Goal: Task Accomplishment & Management: Complete application form

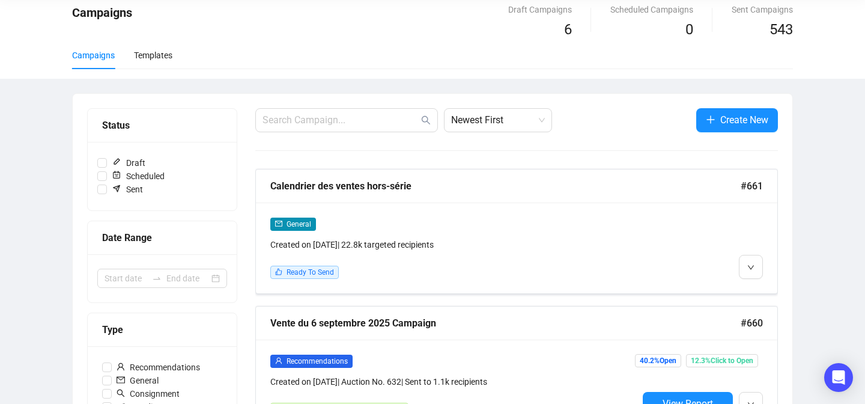
scroll to position [49, 0]
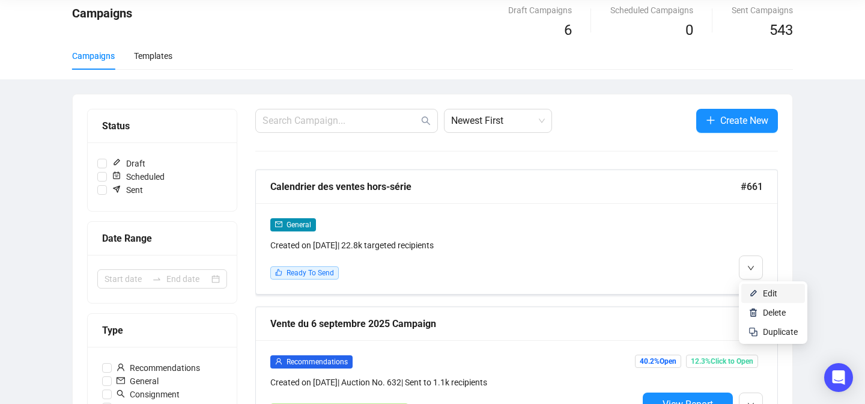
click at [748, 291] on li "Edit" at bounding box center [774, 293] width 64 height 19
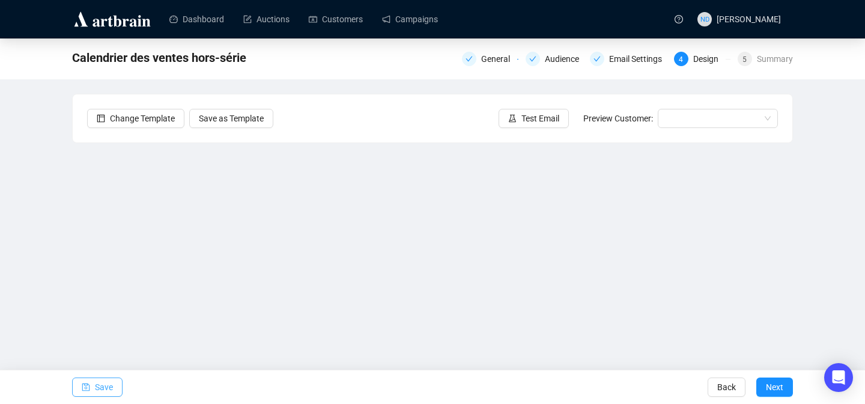
click at [93, 382] on button "Save" at bounding box center [97, 386] width 50 height 19
click at [103, 386] on span "Save" at bounding box center [104, 387] width 18 height 34
click at [109, 377] on span "Save" at bounding box center [104, 387] width 18 height 34
click at [89, 382] on span "button" at bounding box center [86, 387] width 8 height 34
click at [89, 390] on icon "save" at bounding box center [86, 387] width 8 height 8
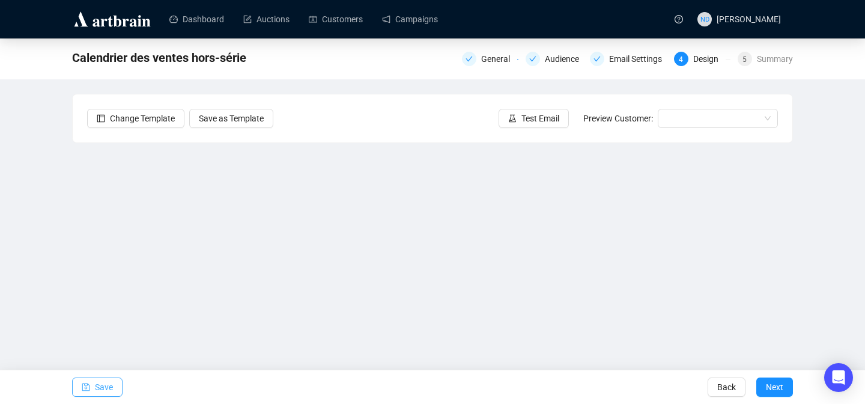
click at [100, 385] on span "Save" at bounding box center [104, 387] width 18 height 34
click at [100, 391] on span "Save" at bounding box center [104, 387] width 18 height 34
click at [102, 385] on span "Save" at bounding box center [104, 387] width 18 height 34
click at [87, 383] on icon "save" at bounding box center [86, 387] width 8 height 8
click at [97, 391] on span "Save" at bounding box center [104, 387] width 18 height 34
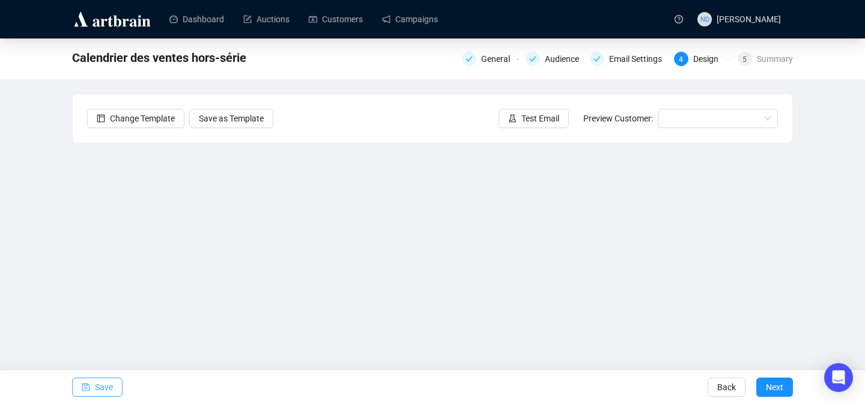
click at [91, 386] on button "Save" at bounding box center [97, 386] width 50 height 19
click at [106, 383] on span "Save" at bounding box center [104, 387] width 18 height 34
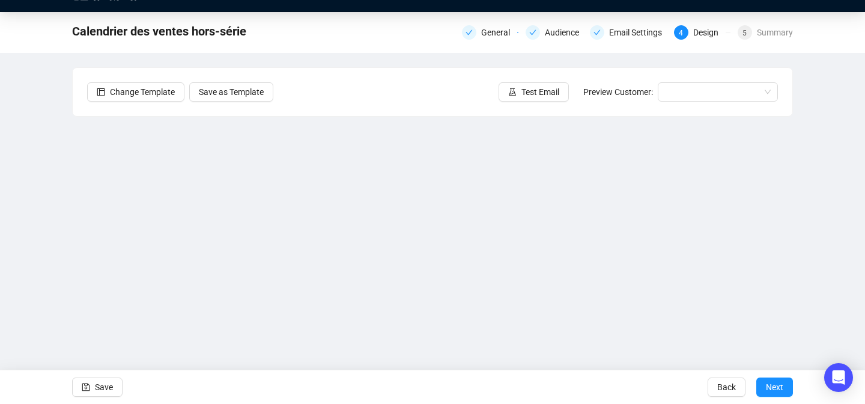
scroll to position [43, 0]
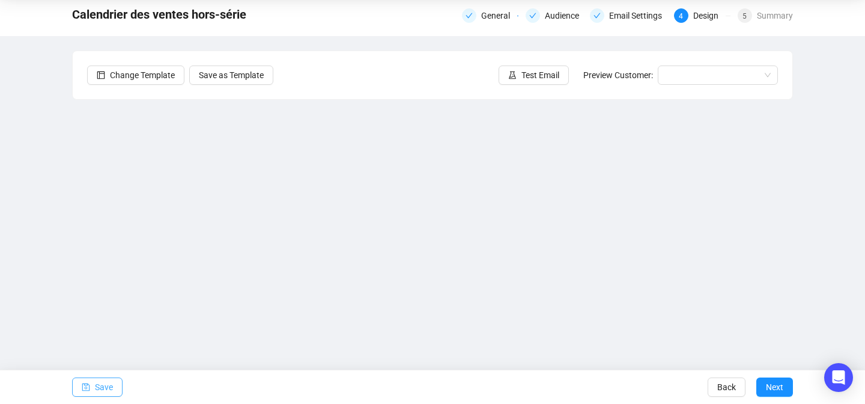
click at [115, 380] on button "Save" at bounding box center [97, 386] width 50 height 19
click at [87, 389] on icon "save" at bounding box center [86, 387] width 8 height 8
click at [94, 391] on button "Save" at bounding box center [97, 386] width 50 height 19
click at [96, 389] on span "Save" at bounding box center [104, 387] width 18 height 34
click at [99, 383] on span "Save" at bounding box center [104, 387] width 18 height 34
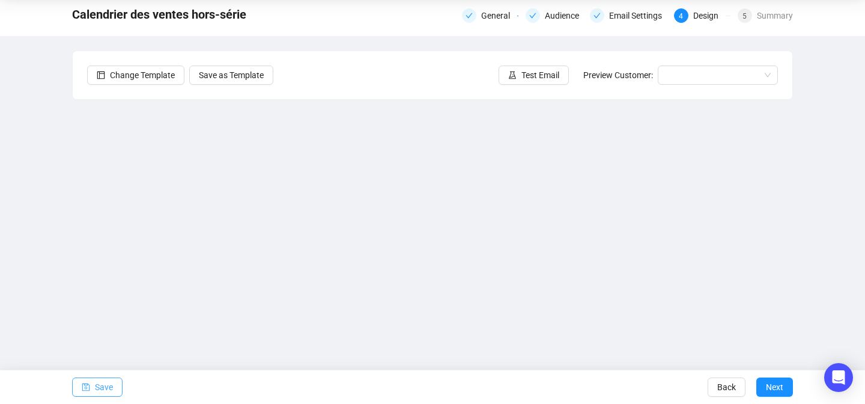
click at [104, 385] on span "Save" at bounding box center [104, 387] width 18 height 34
click at [111, 383] on span "Save" at bounding box center [104, 387] width 18 height 34
click at [86, 395] on span "button" at bounding box center [86, 387] width 8 height 34
click at [79, 380] on button "Save" at bounding box center [97, 386] width 50 height 19
click at [99, 395] on span "Save" at bounding box center [104, 387] width 18 height 34
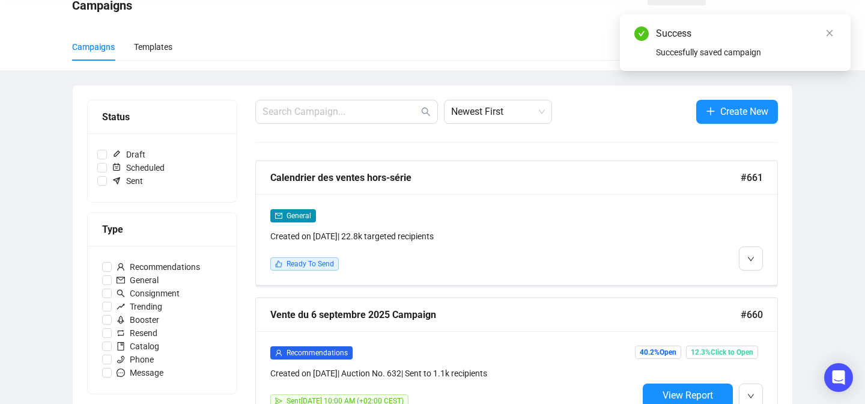
scroll to position [94, 0]
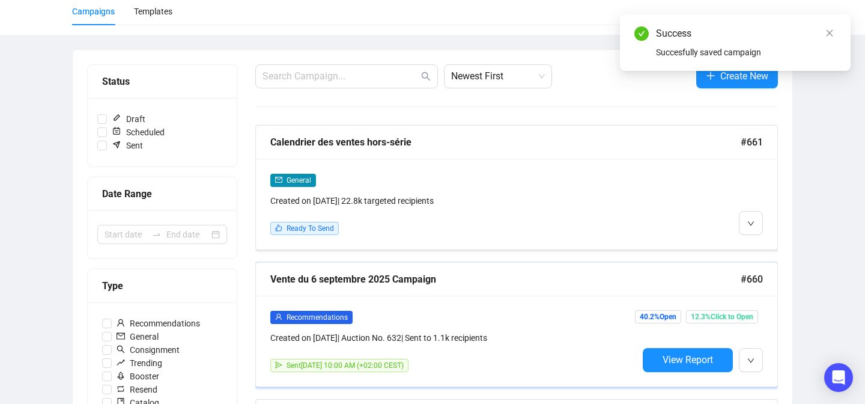
click at [575, 275] on div "Vente du 6 septembre 2025 Campaign" at bounding box center [505, 279] width 471 height 15
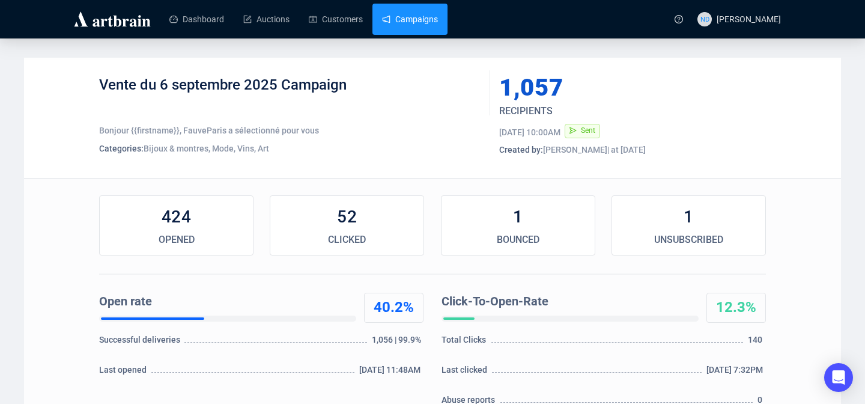
click at [419, 28] on link "Campaigns" at bounding box center [410, 19] width 56 height 31
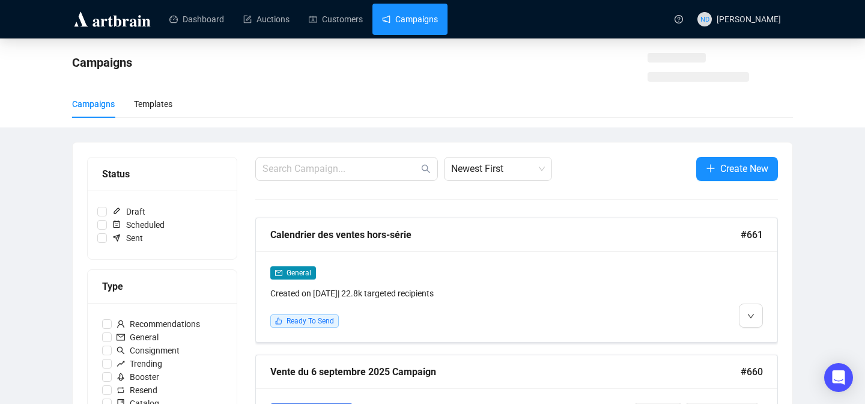
click at [419, 28] on link "Campaigns" at bounding box center [410, 19] width 56 height 31
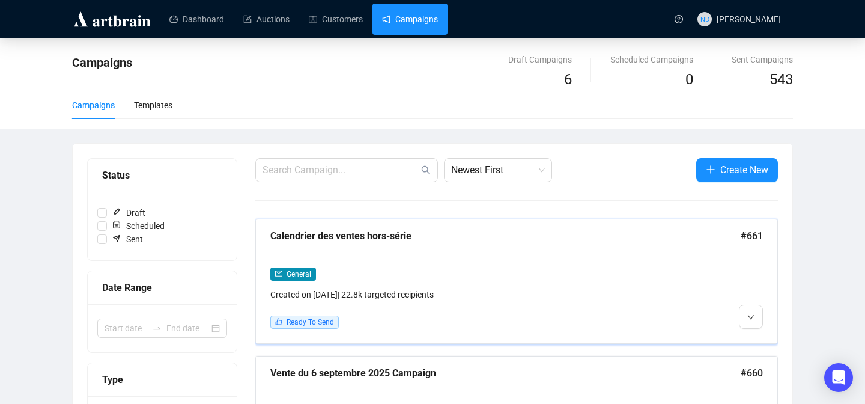
click at [746, 337] on div "General Created on [DATE] | 22.8k targeted recipients Ready To Send" at bounding box center [517, 297] width 522 height 91
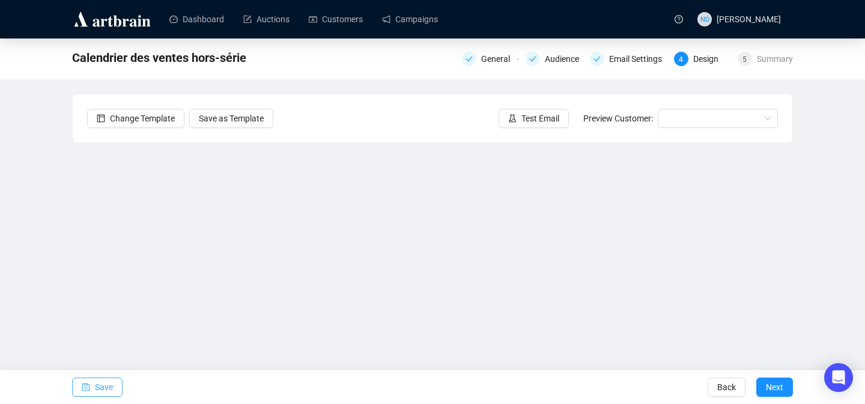
click at [105, 378] on span "Save" at bounding box center [104, 387] width 18 height 34
click at [107, 379] on span "Save" at bounding box center [104, 387] width 18 height 34
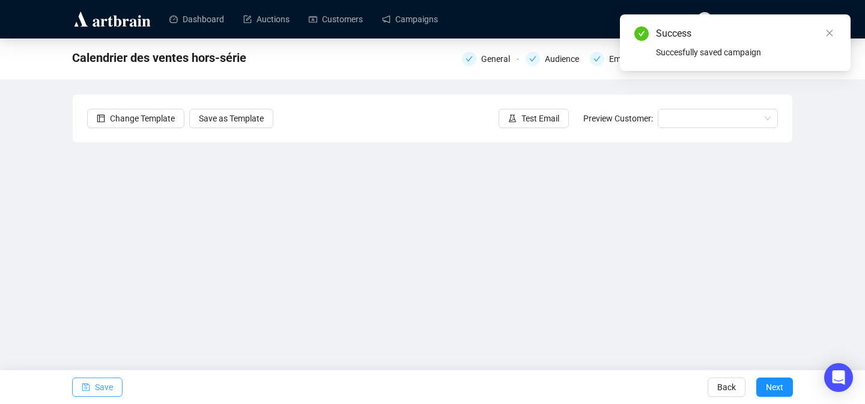
click at [97, 382] on span "Save" at bounding box center [104, 387] width 18 height 34
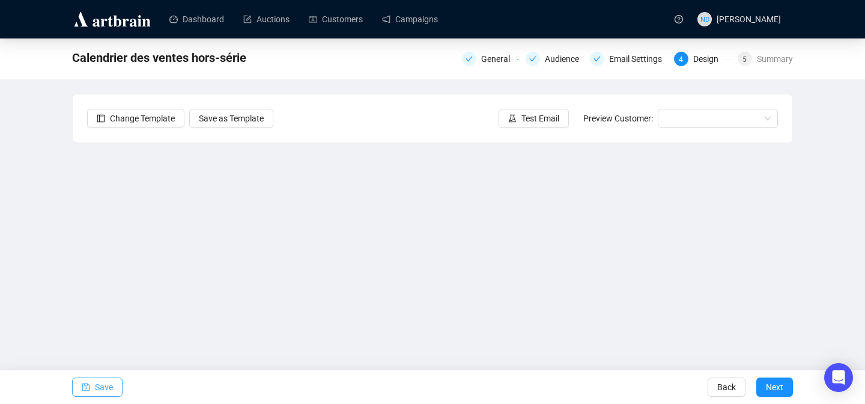
click at [74, 381] on button "Save" at bounding box center [97, 386] width 50 height 19
click at [93, 385] on button "Save" at bounding box center [97, 386] width 50 height 19
click at [105, 385] on span "Save" at bounding box center [104, 387] width 18 height 34
click at [111, 386] on span "Save" at bounding box center [104, 387] width 18 height 34
click at [108, 391] on span "Save" at bounding box center [104, 387] width 18 height 34
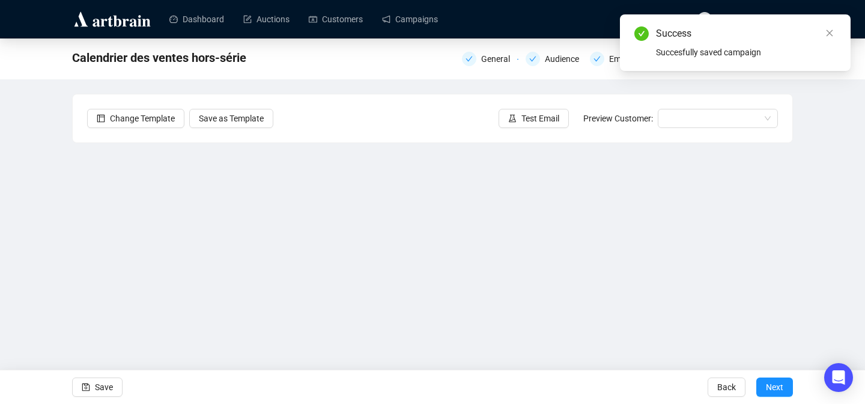
click at [594, 137] on div "Change Template Save as Template Test Email Preview Customer:" at bounding box center [433, 118] width 720 height 48
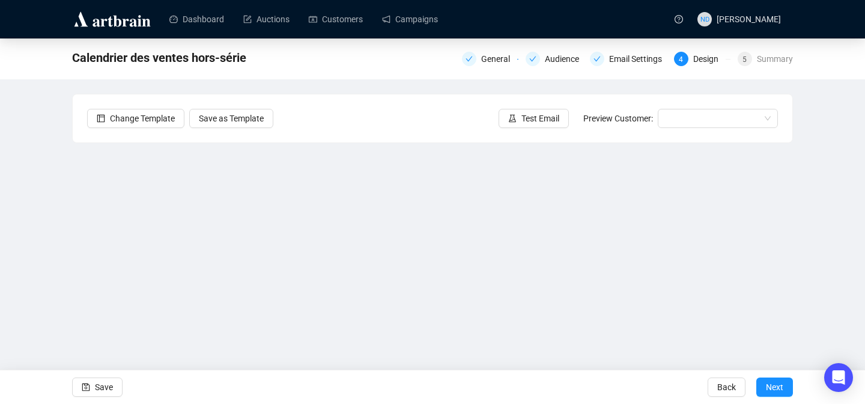
click at [570, 138] on div "Change Template Save as Template Test Email Preview Customer:" at bounding box center [433, 118] width 720 height 48
click at [113, 383] on span "Save" at bounding box center [104, 387] width 18 height 34
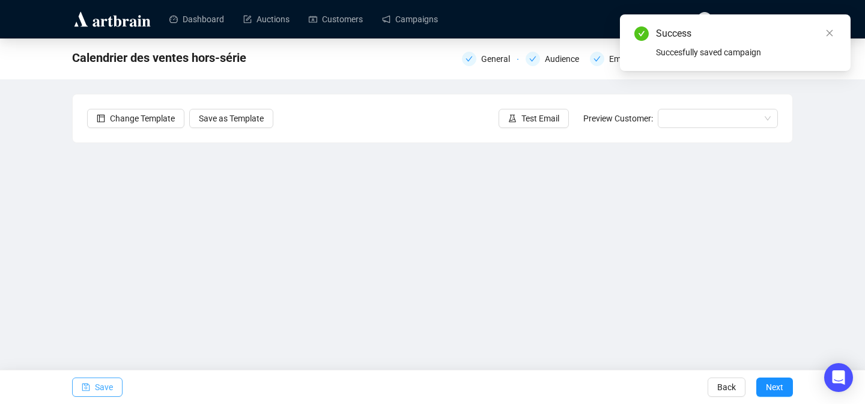
click at [102, 385] on span "Save" at bounding box center [104, 387] width 18 height 34
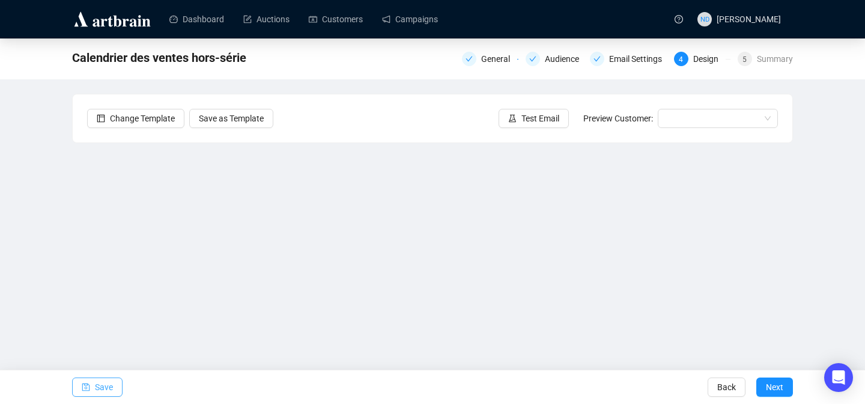
click at [109, 386] on span "Save" at bounding box center [104, 387] width 18 height 34
click at [108, 386] on span "Save" at bounding box center [104, 387] width 18 height 34
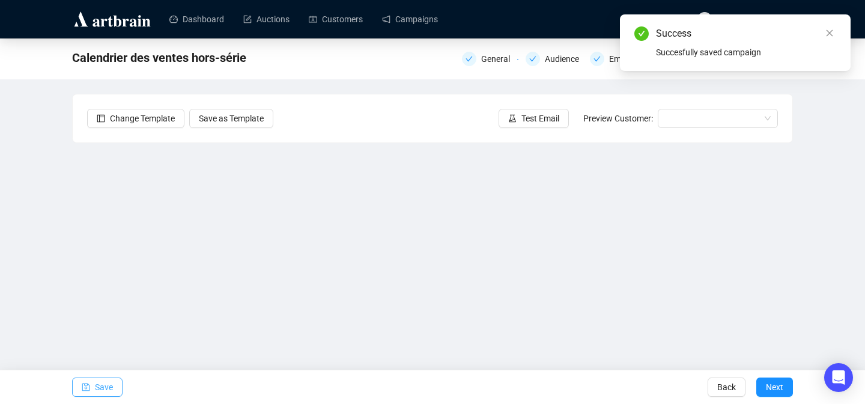
click at [79, 386] on button "Save" at bounding box center [97, 386] width 50 height 19
click at [99, 389] on span "Save" at bounding box center [104, 387] width 18 height 34
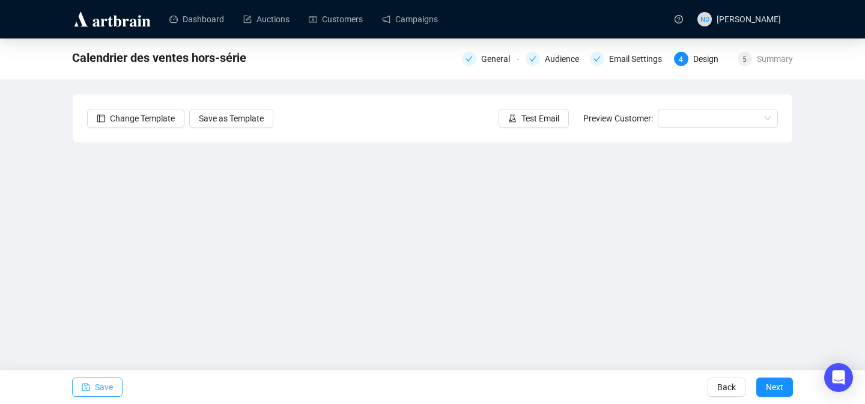
click at [97, 385] on span "Save" at bounding box center [104, 387] width 18 height 34
click at [102, 385] on span "Save" at bounding box center [104, 387] width 18 height 34
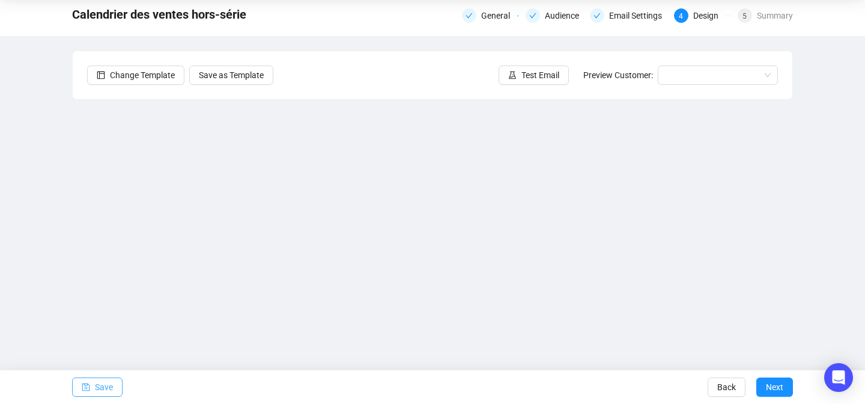
click at [106, 389] on span "Save" at bounding box center [104, 387] width 18 height 34
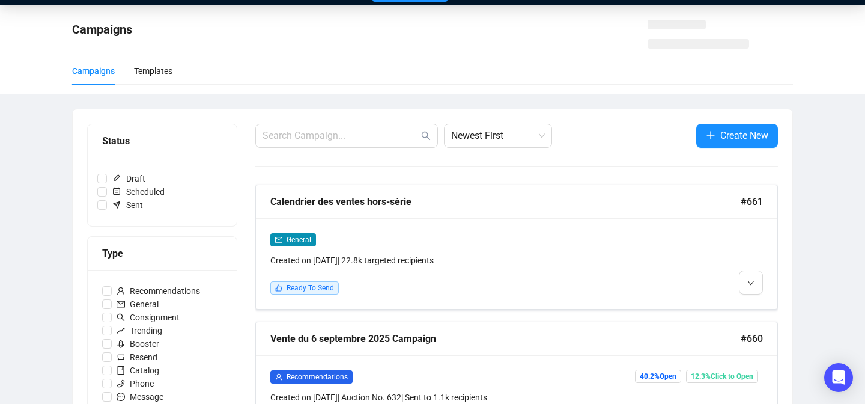
scroll to position [49, 0]
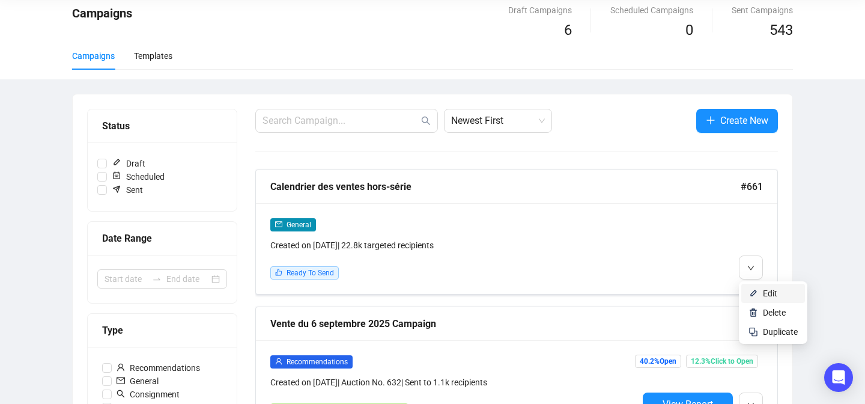
click at [748, 291] on li "Edit" at bounding box center [774, 293] width 64 height 19
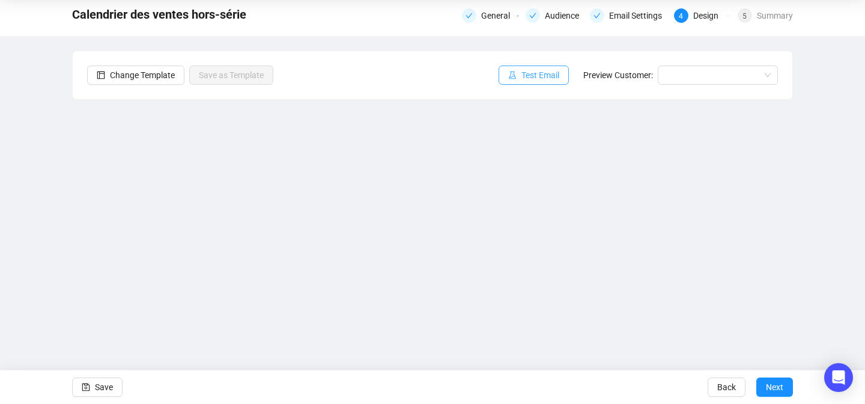
click at [537, 78] on span "Test Email" at bounding box center [541, 75] width 38 height 13
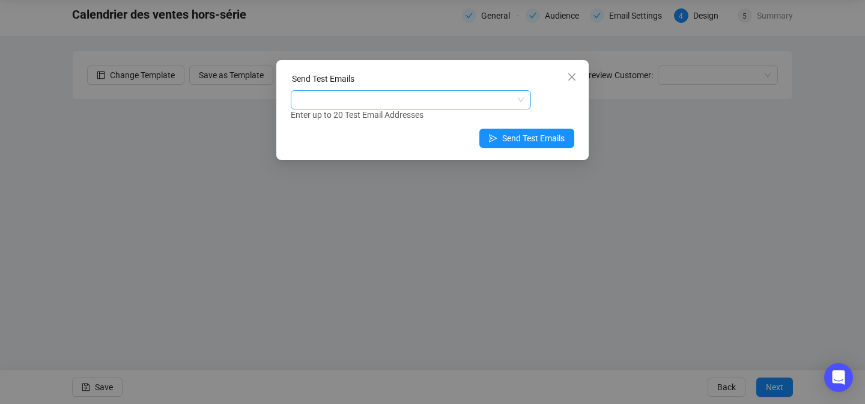
click at [415, 104] on div at bounding box center [404, 99] width 223 height 17
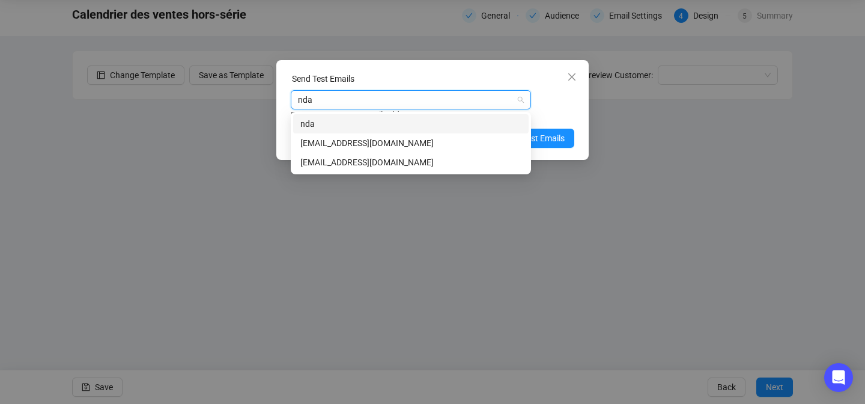
type input "ndar"
click at [357, 140] on div "[EMAIL_ADDRESS][DOMAIN_NAME]" at bounding box center [410, 142] width 221 height 13
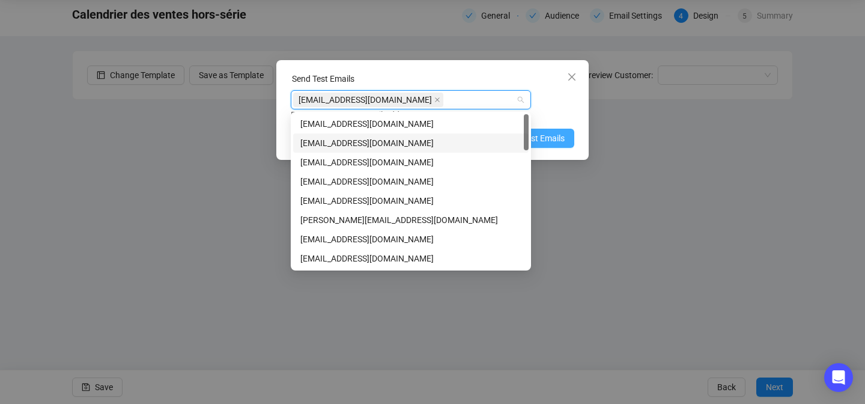
click at [542, 141] on span "Send Test Emails" at bounding box center [533, 138] width 62 height 13
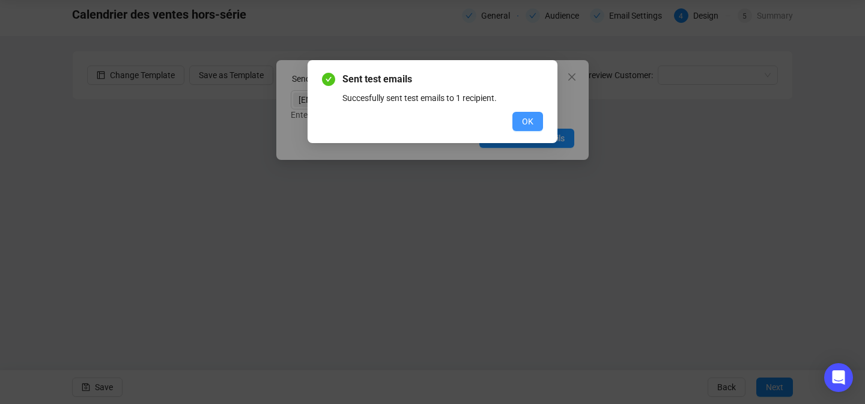
click at [514, 118] on button "OK" at bounding box center [528, 121] width 31 height 19
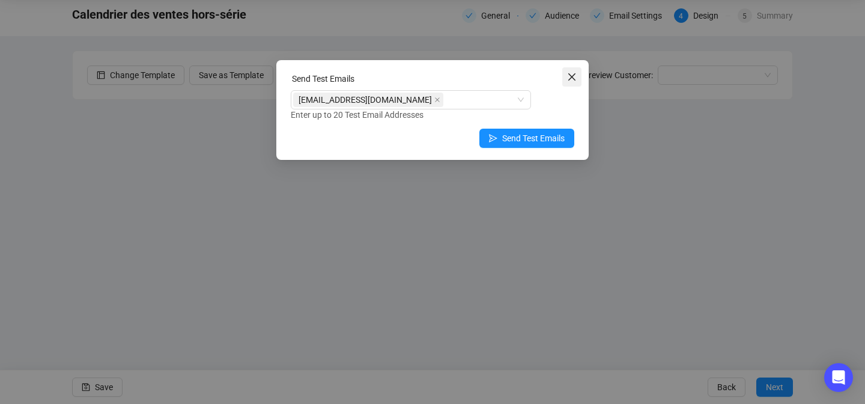
click at [571, 75] on icon "close" at bounding box center [571, 76] width 7 height 7
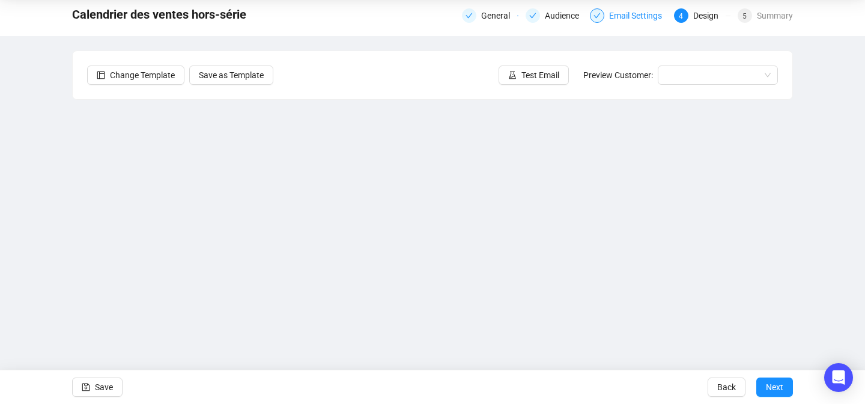
click at [634, 14] on div "Email Settings" at bounding box center [639, 15] width 60 height 14
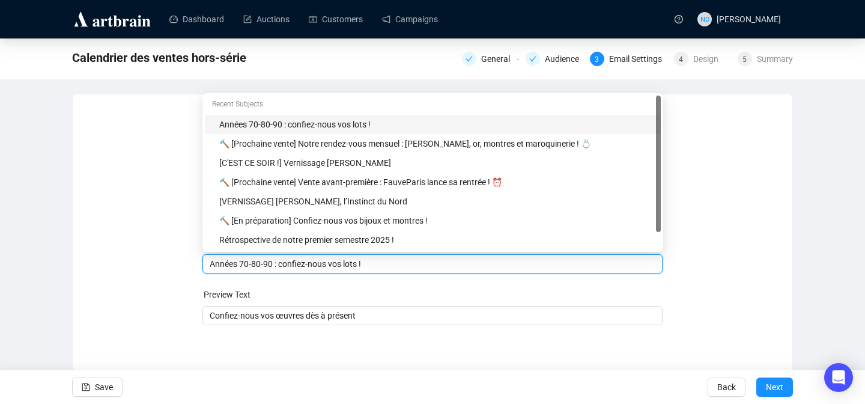
drag, startPoint x: 382, startPoint y: 242, endPoint x: 193, endPoint y: 239, distance: 189.3
click at [190, 239] on div "Sender Email [EMAIL_ADDRESS][DOMAIN_NAME] Sender Name FauveParis Subject Merge …" at bounding box center [432, 224] width 691 height 231
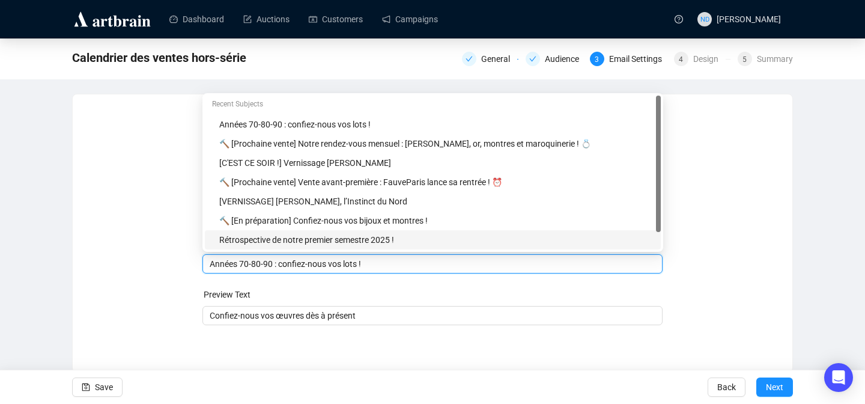
drag, startPoint x: 383, startPoint y: 264, endPoint x: 201, endPoint y: 261, distance: 181.5
click at [201, 261] on div "Sender Email [EMAIL_ADDRESS][DOMAIN_NAME] Sender Name FauveParis Subject Merge …" at bounding box center [432, 224] width 691 height 231
paste input "FauveParis : quatre ventes hors-série pour l’automne"
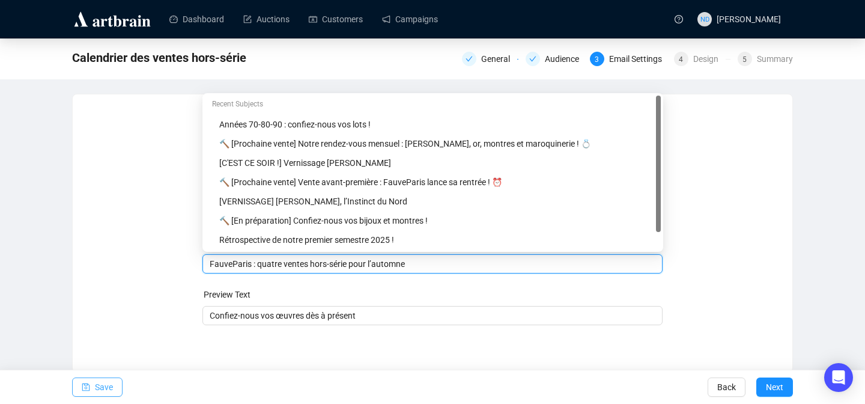
click at [94, 389] on button "Save" at bounding box center [97, 386] width 50 height 19
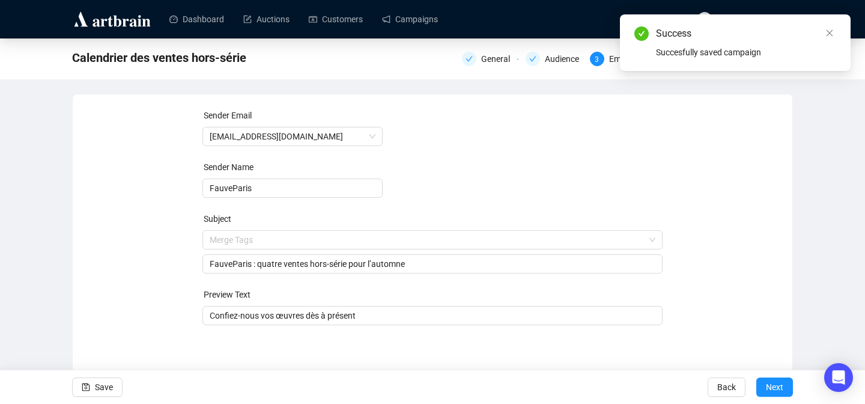
click at [440, 252] on div "Merge Tags FauveParis : quatre ventes hors-série pour l’automne" at bounding box center [433, 251] width 461 height 43
click at [434, 262] on input "FauveParis : quatre ventes hors-série pour l’automne" at bounding box center [433, 263] width 446 height 13
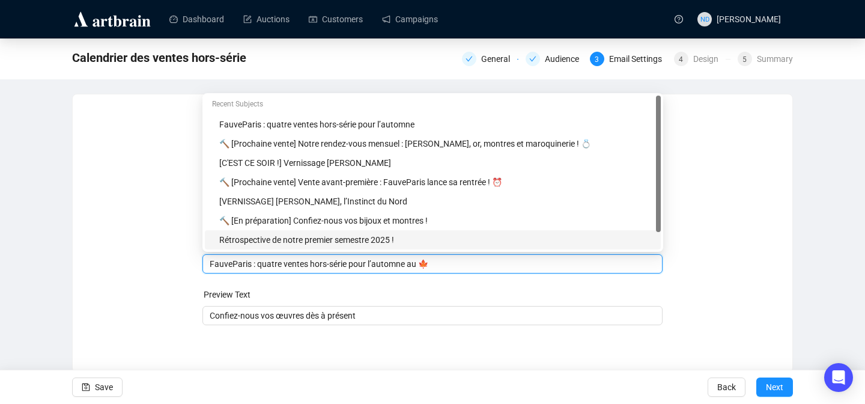
click at [428, 265] on input "FauveParis : quatre ventes hors-série pour l’automne au 🍁" at bounding box center [433, 263] width 446 height 13
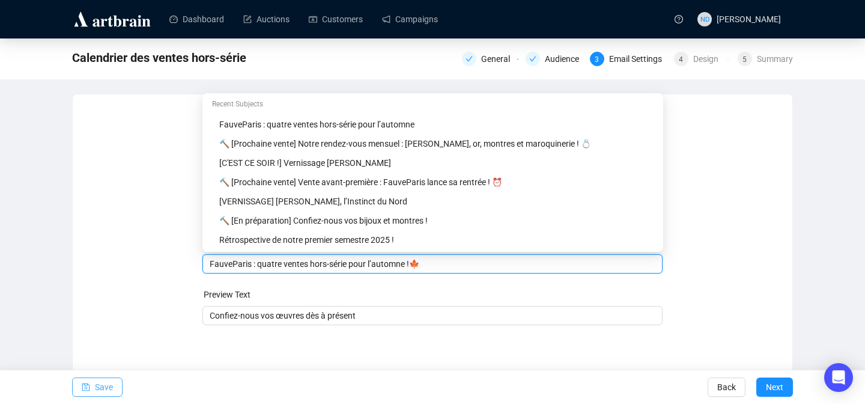
type input "FauveParis : quatre ventes hors-série pour l’automne !🍁"
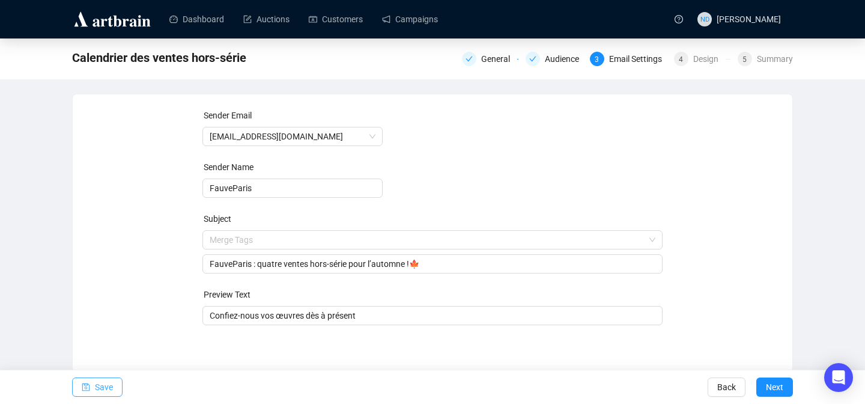
click at [110, 377] on span "Save" at bounding box center [104, 387] width 18 height 34
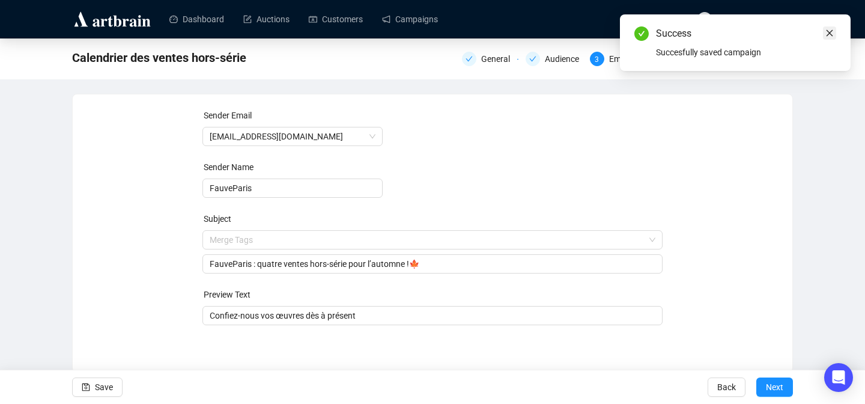
click at [824, 34] on link "Close" at bounding box center [829, 32] width 13 height 13
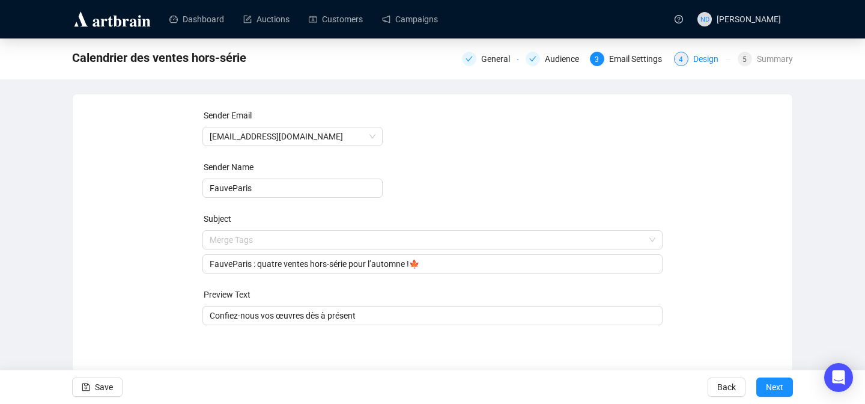
click at [711, 56] on div "Design" at bounding box center [709, 59] width 32 height 14
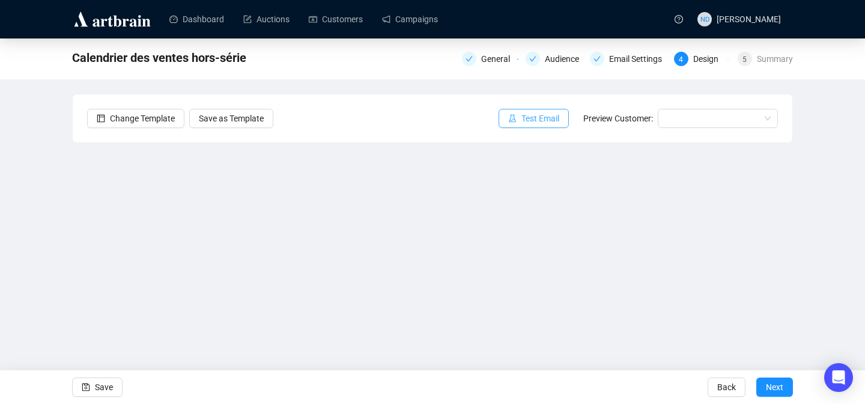
click at [533, 111] on button "Test Email" at bounding box center [534, 118] width 70 height 19
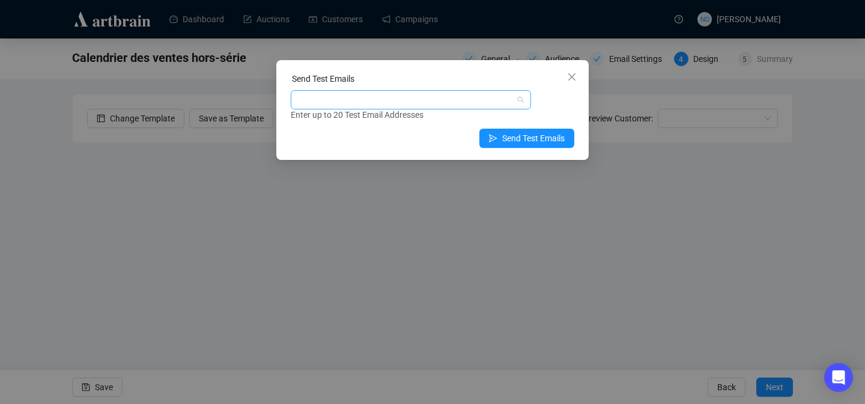
click at [411, 94] on div at bounding box center [404, 99] width 223 height 17
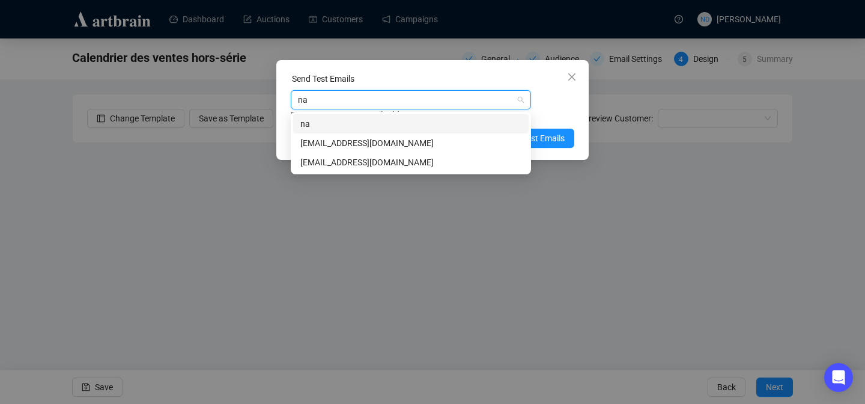
type input "nam"
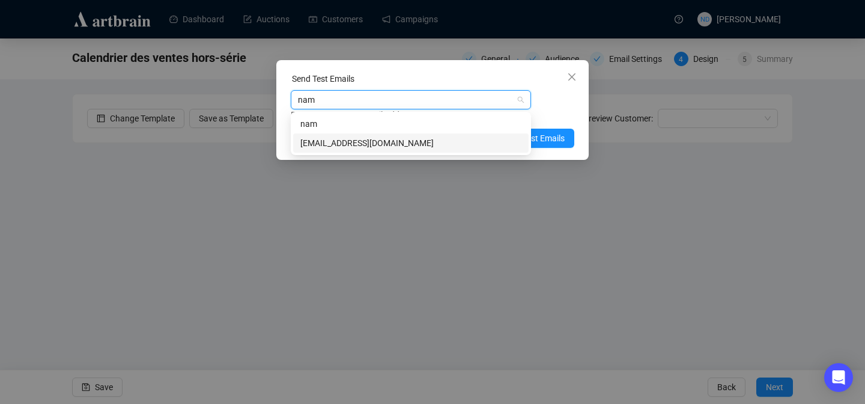
click at [338, 142] on div "[EMAIL_ADDRESS][DOMAIN_NAME]" at bounding box center [410, 142] width 221 height 13
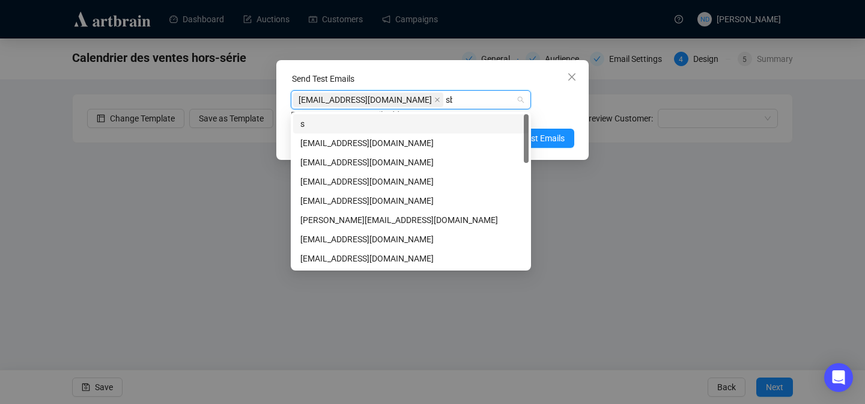
type input "sbm"
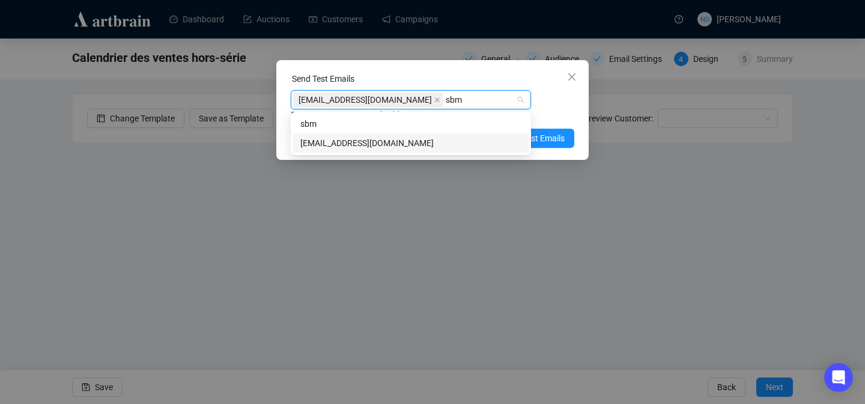
click at [316, 144] on div "[EMAIL_ADDRESS][DOMAIN_NAME]" at bounding box center [410, 142] width 221 height 13
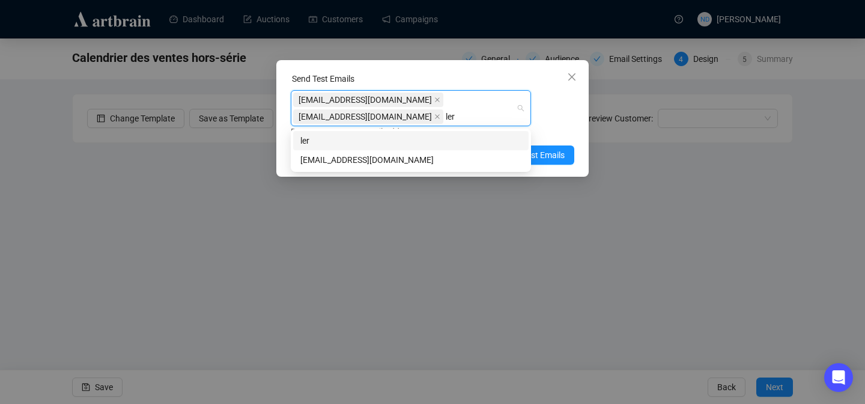
type input "leri"
click at [331, 167] on div "[EMAIL_ADDRESS][DOMAIN_NAME]" at bounding box center [411, 159] width 236 height 19
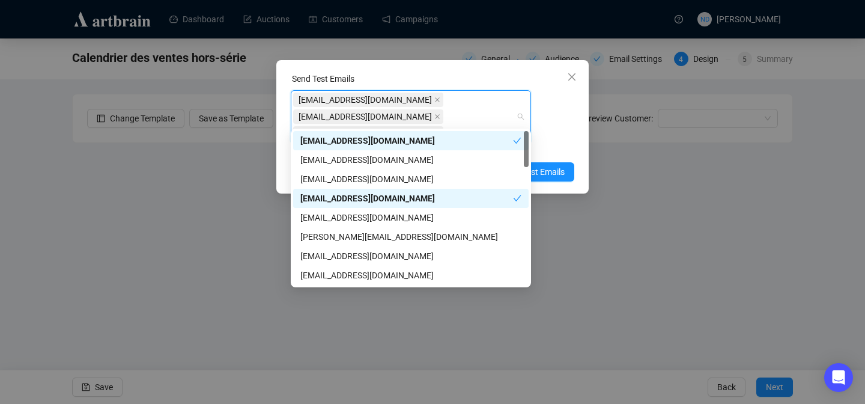
click at [331, 167] on div "[EMAIL_ADDRESS][DOMAIN_NAME]" at bounding box center [411, 159] width 236 height 19
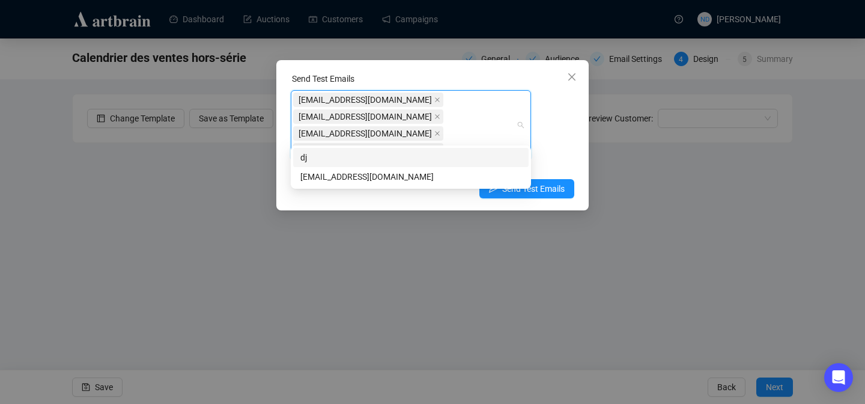
type input "djoa"
click at [315, 176] on div "[EMAIL_ADDRESS][DOMAIN_NAME]" at bounding box center [410, 176] width 221 height 13
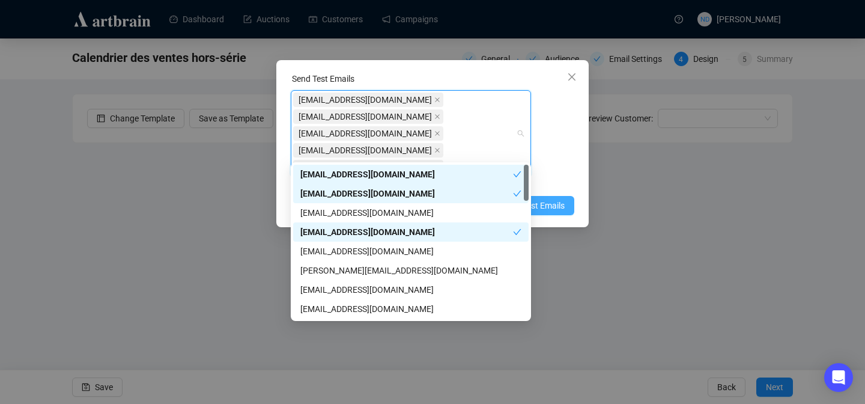
click at [559, 196] on button "Send Test Emails" at bounding box center [527, 205] width 95 height 19
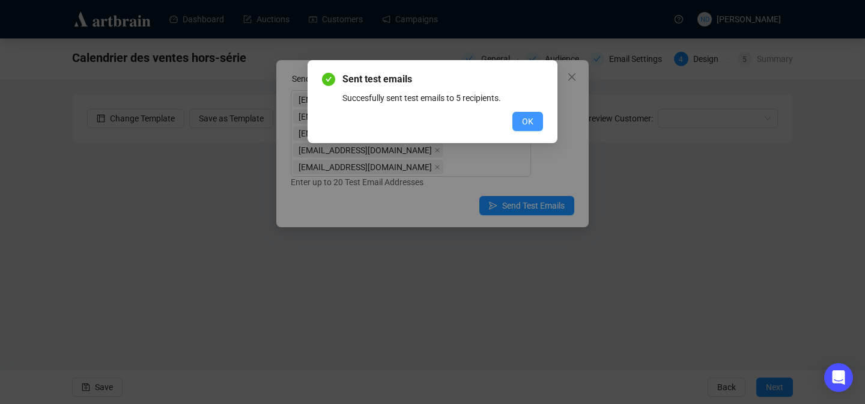
click at [540, 119] on button "OK" at bounding box center [528, 121] width 31 height 19
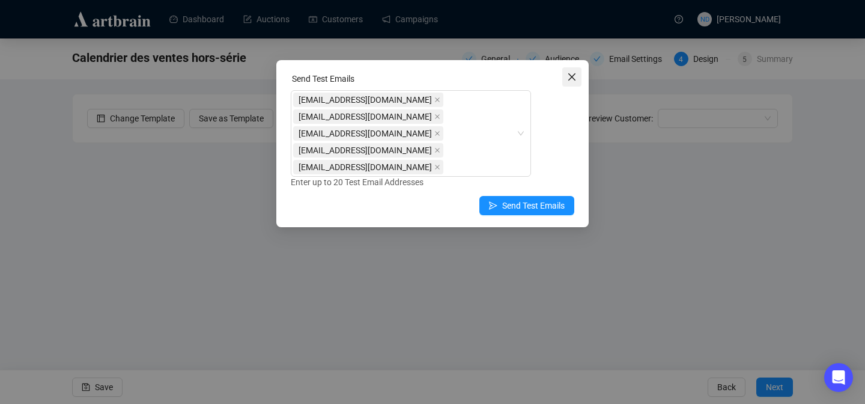
click at [576, 80] on icon "close" at bounding box center [572, 77] width 10 height 10
